Goal: Transaction & Acquisition: Purchase product/service

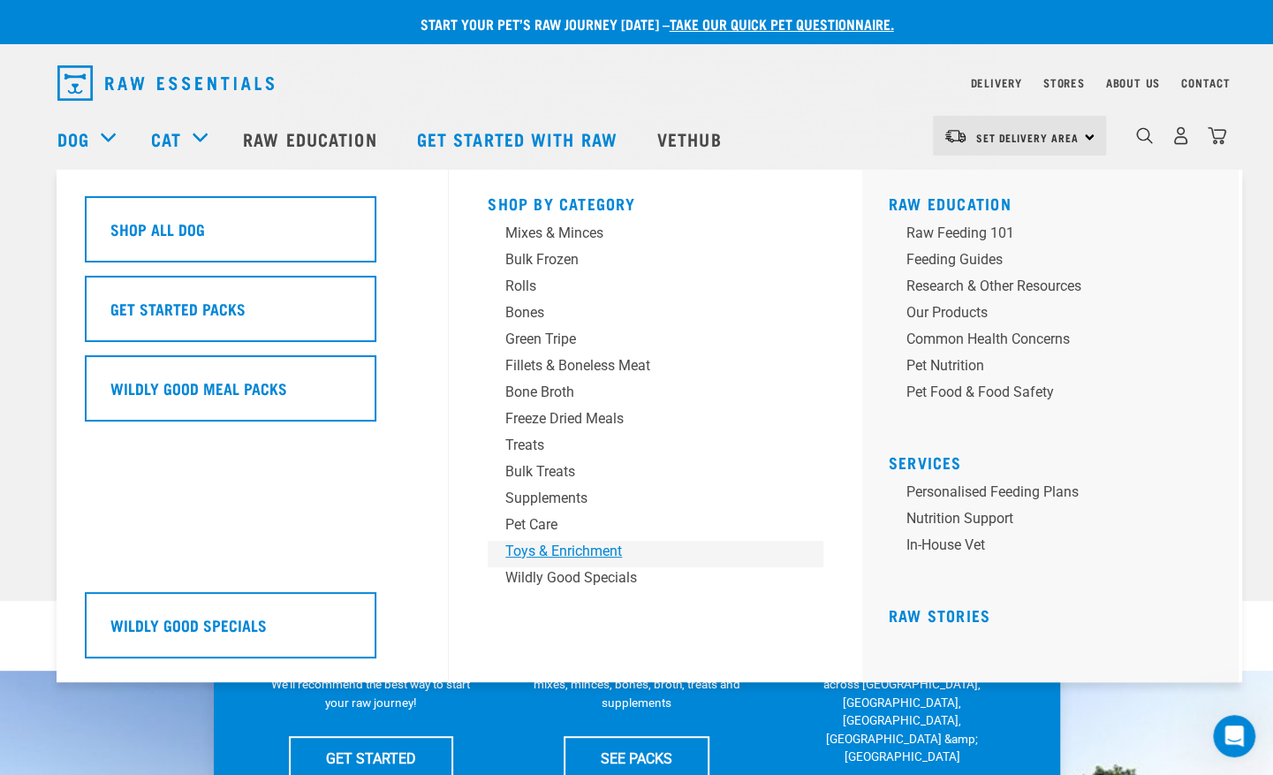
click at [445, 553] on div "Toys & Enrichment" at bounding box center [643, 551] width 276 height 21
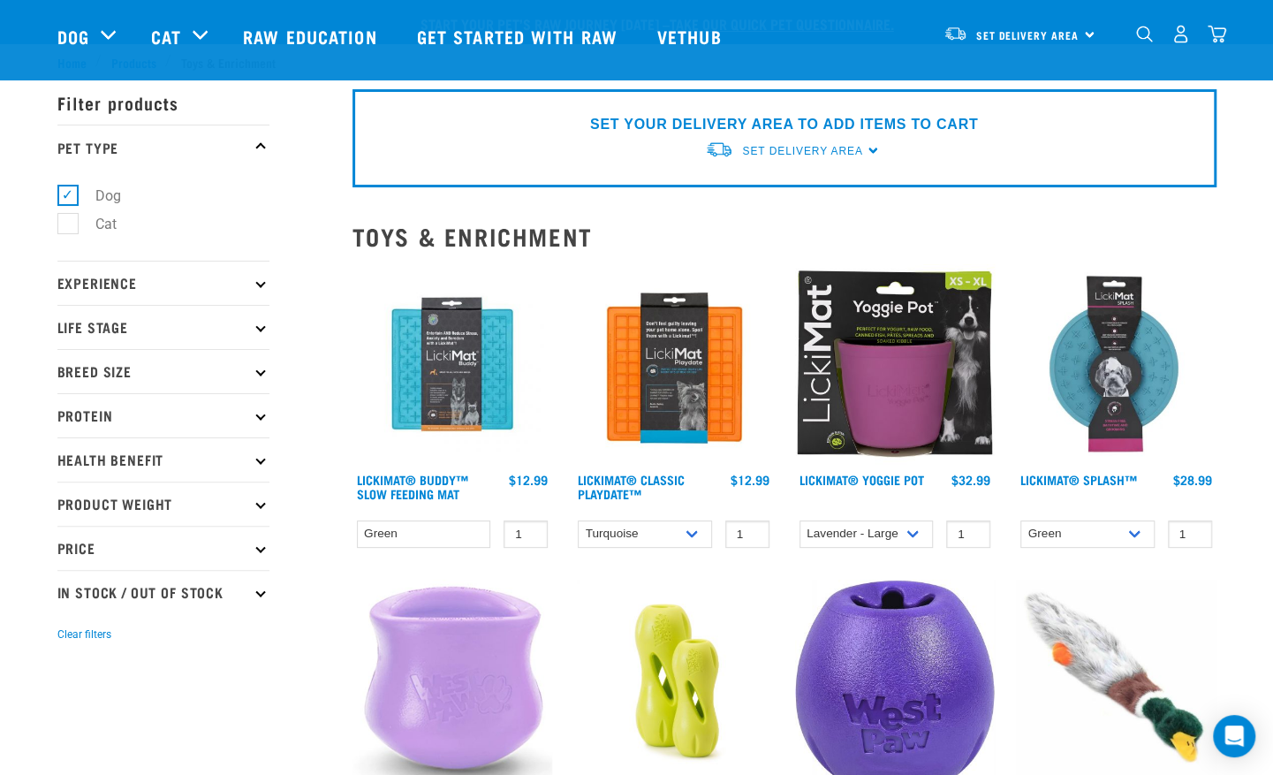
scroll to position [177, 0]
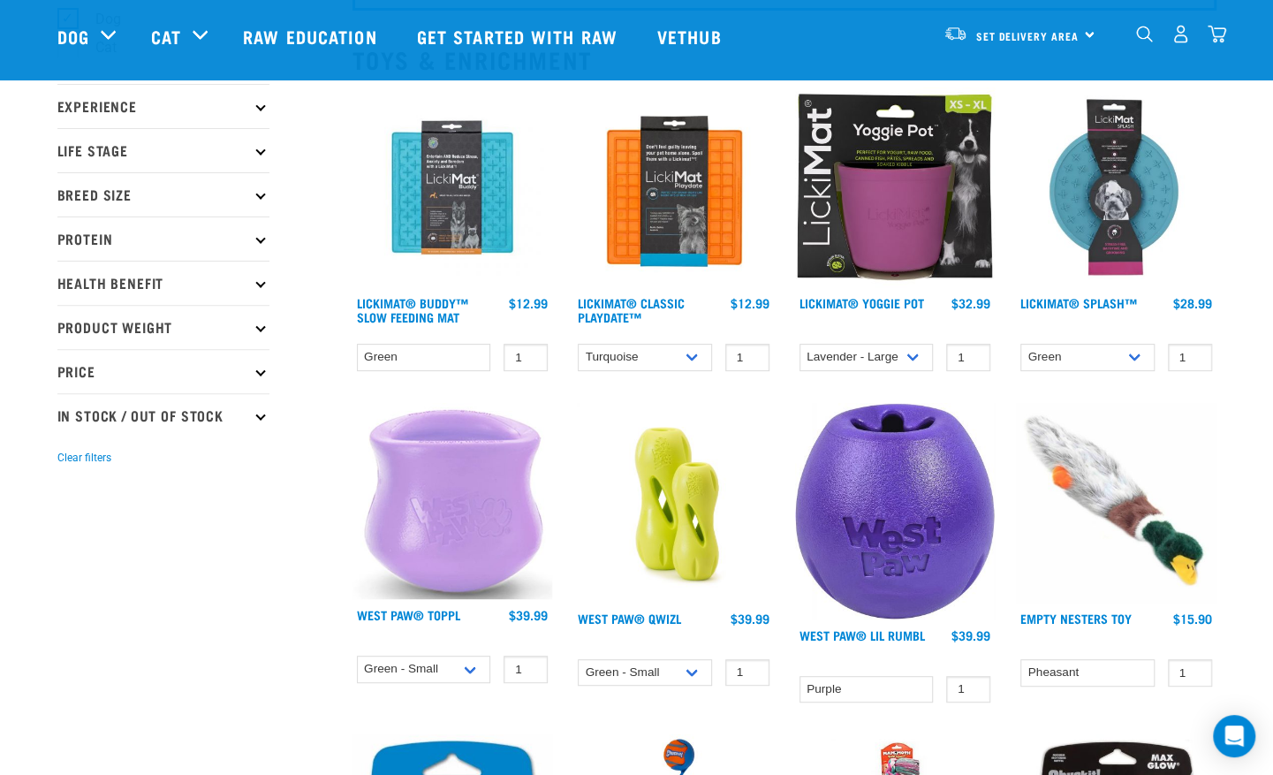
click at [477, 510] on img at bounding box center [453, 501] width 201 height 197
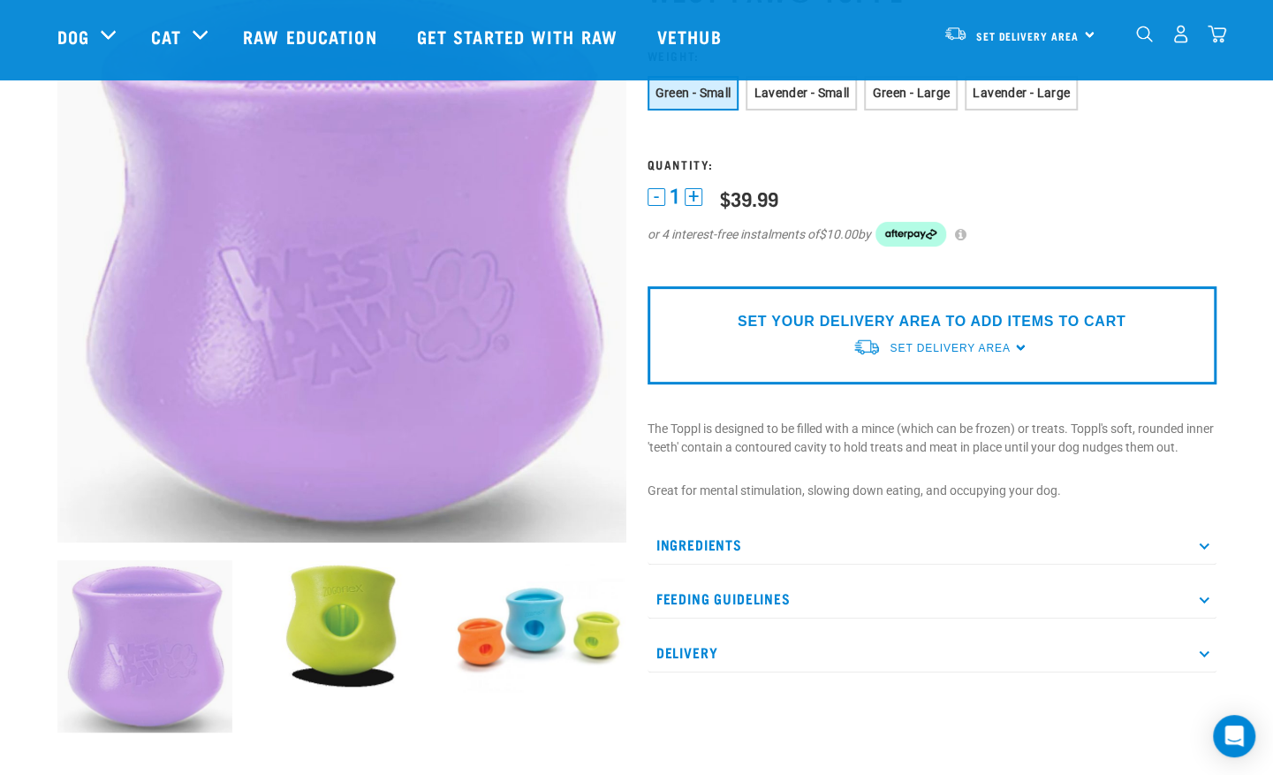
scroll to position [177, 0]
